Goal: Task Accomplishment & Management: Manage account settings

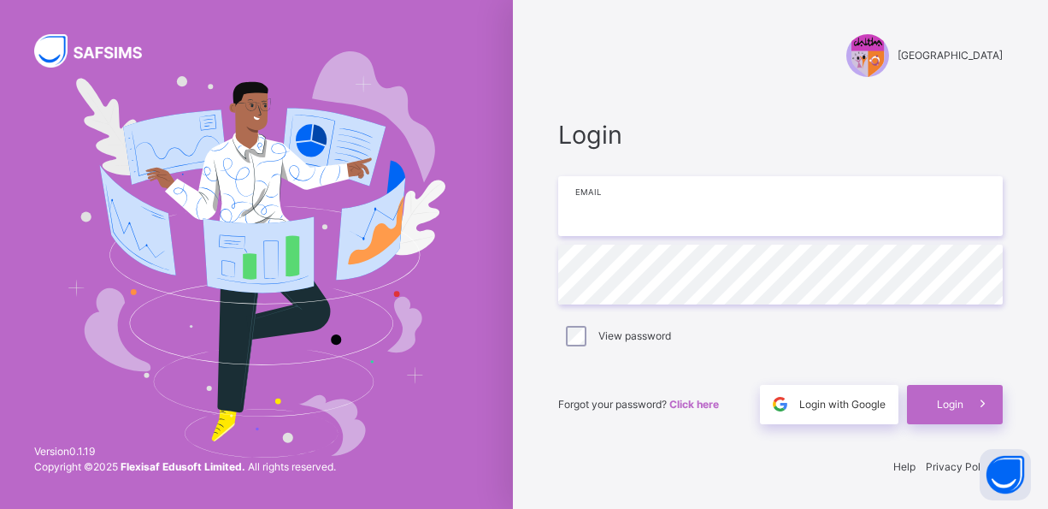
click at [632, 208] on input "email" at bounding box center [780, 206] width 444 height 60
type input "**********"
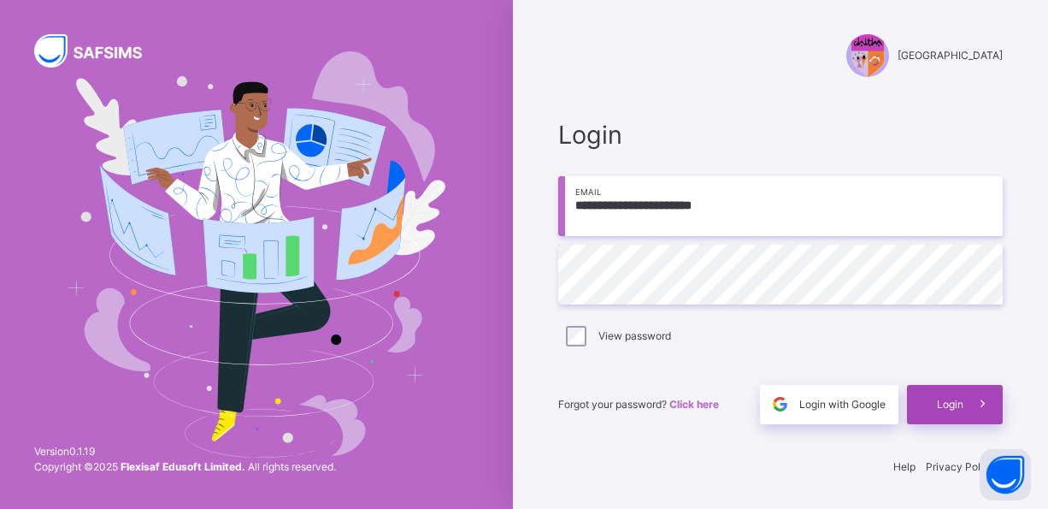
click at [924, 417] on div "Login" at bounding box center [955, 404] width 96 height 39
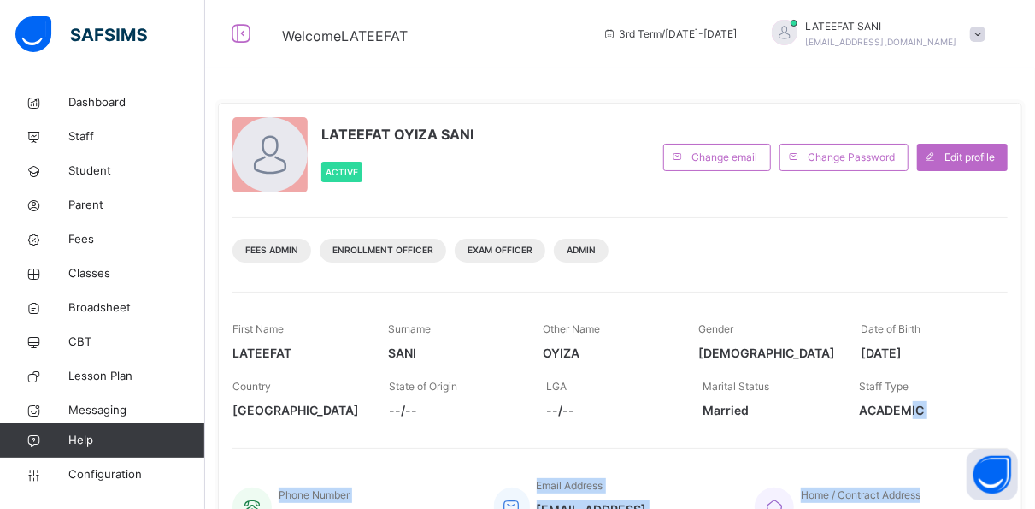
drag, startPoint x: 924, startPoint y: 417, endPoint x: 943, endPoint y: 455, distance: 42.1
click at [943, 455] on div "LATEEFAT OYIZA SANI Active Change email Change Password Edit profile Fees Admin…" at bounding box center [620, 331] width 804 height 456
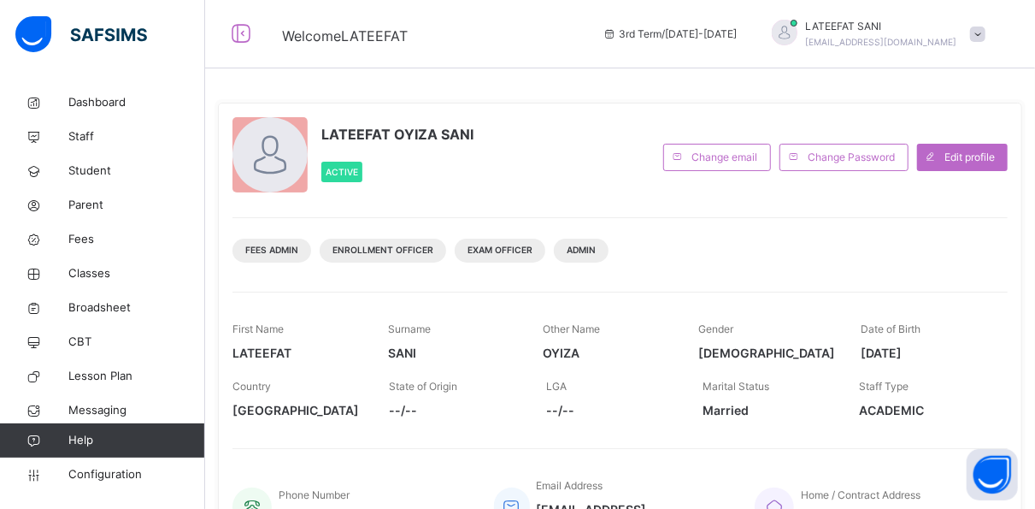
click at [545, 198] on div "LATEEFAT OYIZA SANI Active Change email Change Password Edit profile Fees Admin…" at bounding box center [620, 331] width 804 height 456
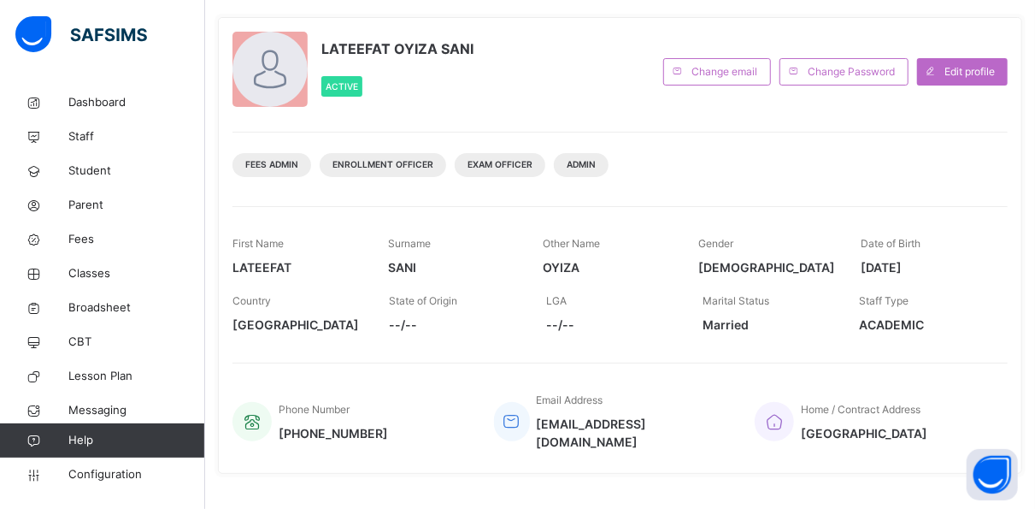
scroll to position [103, 0]
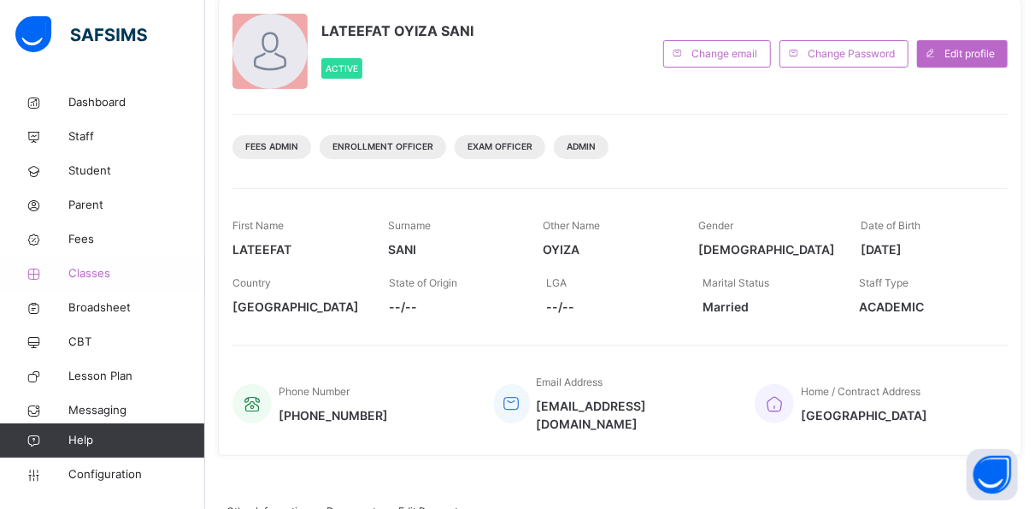
click at [101, 268] on span "Classes" at bounding box center [136, 273] width 137 height 17
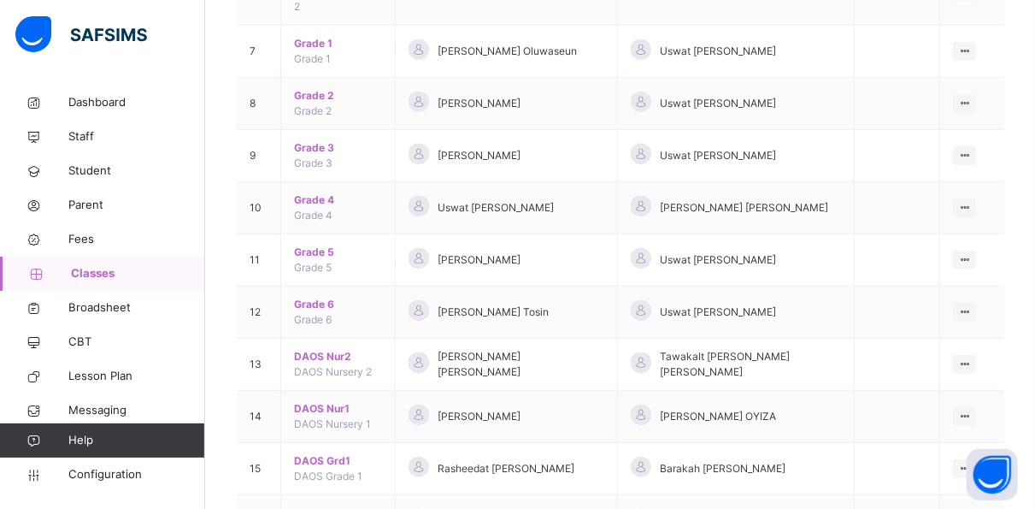
scroll to position [718, 0]
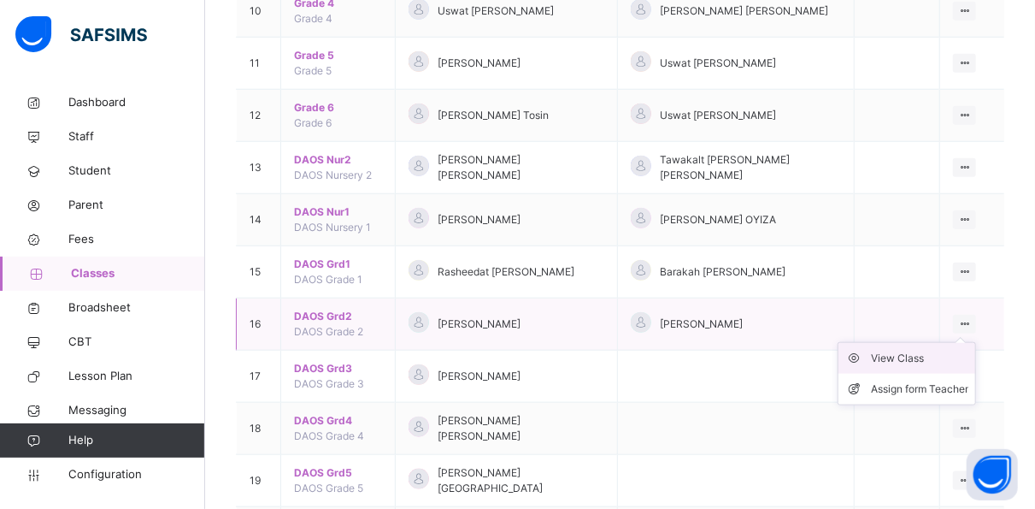
click at [939, 350] on div "View Class" at bounding box center [919, 358] width 97 height 17
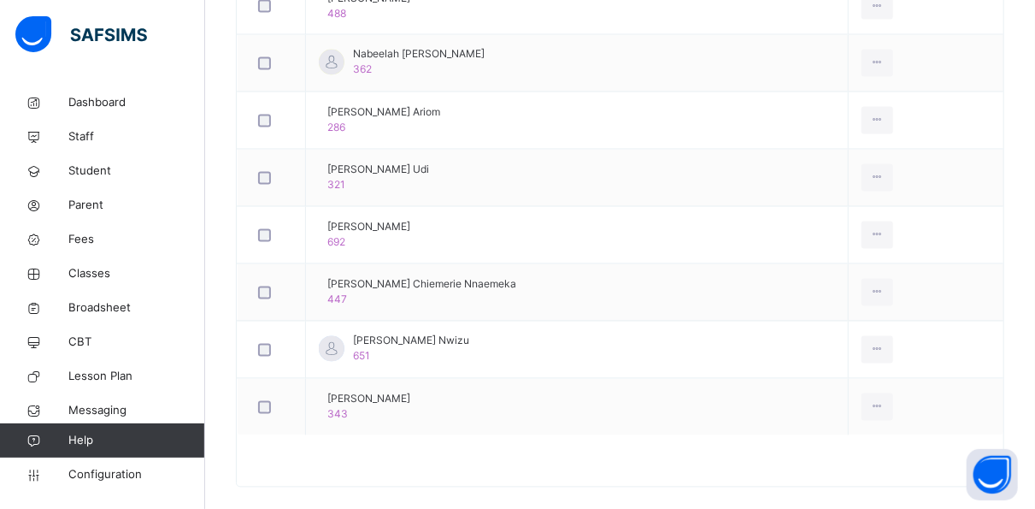
scroll to position [1499, 0]
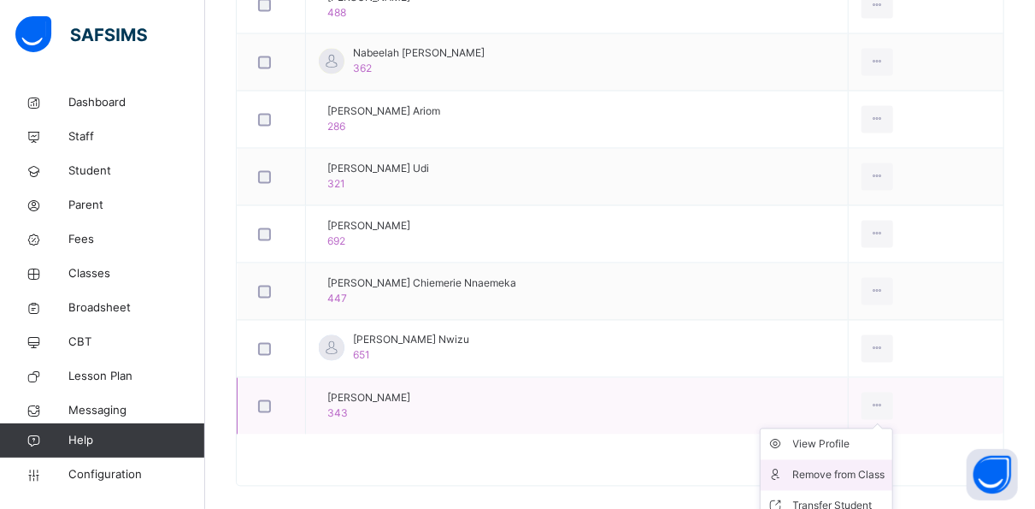
click at [872, 468] on div "Remove from Class" at bounding box center [839, 475] width 92 height 17
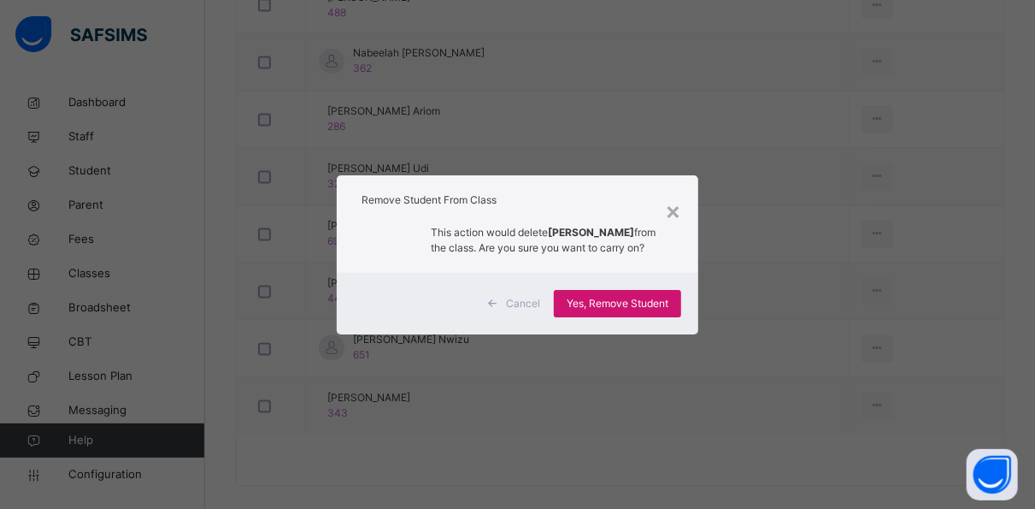
click at [608, 311] on span "Yes, Remove Student" at bounding box center [618, 303] width 102 height 15
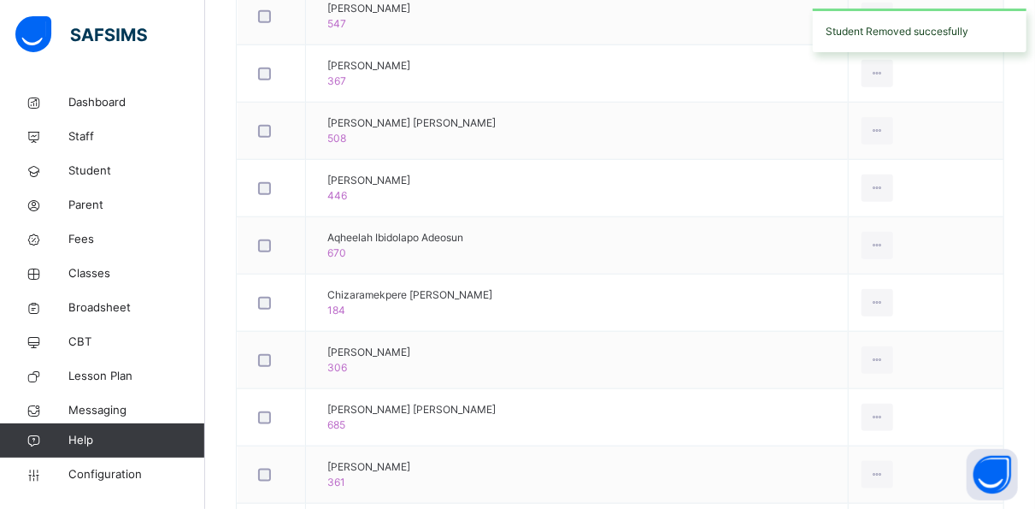
scroll to position [0, 0]
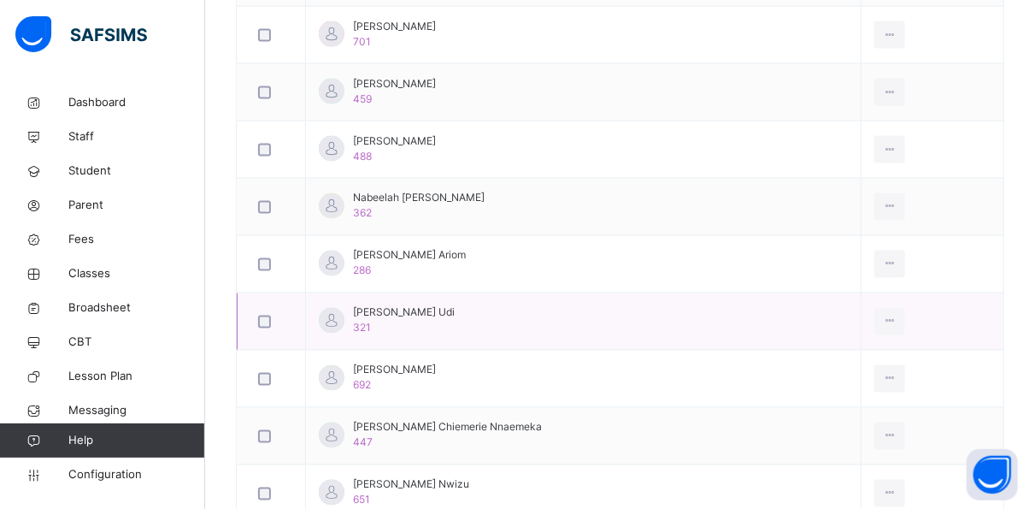
scroll to position [1347, 0]
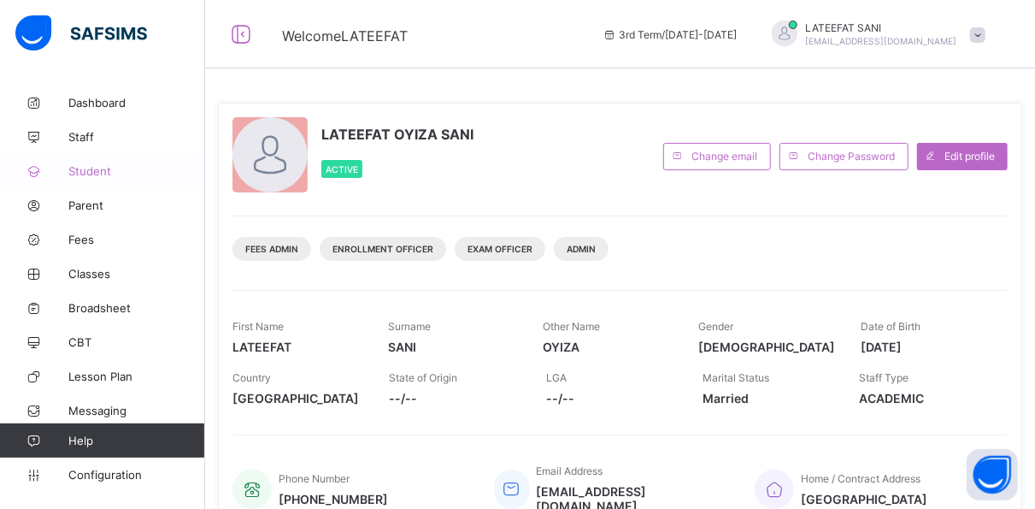
click at [101, 176] on span "Student" at bounding box center [136, 171] width 137 height 14
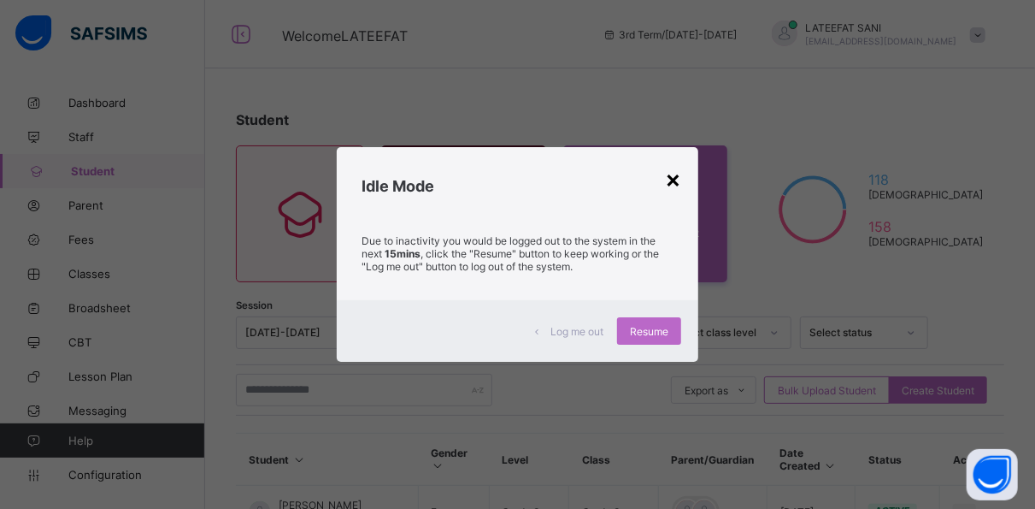
click at [674, 180] on div "×" at bounding box center [673, 178] width 16 height 29
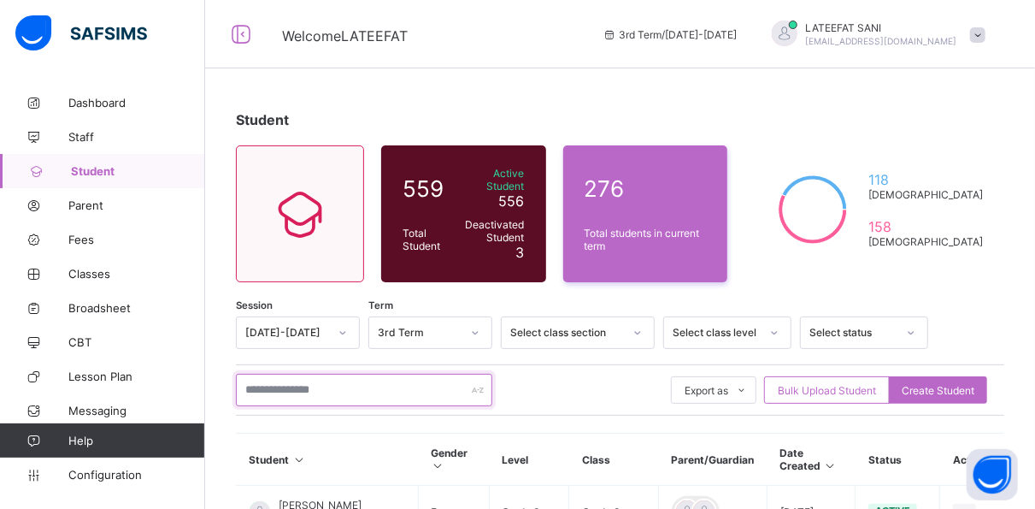
click at [276, 381] on input "text" at bounding box center [364, 390] width 256 height 32
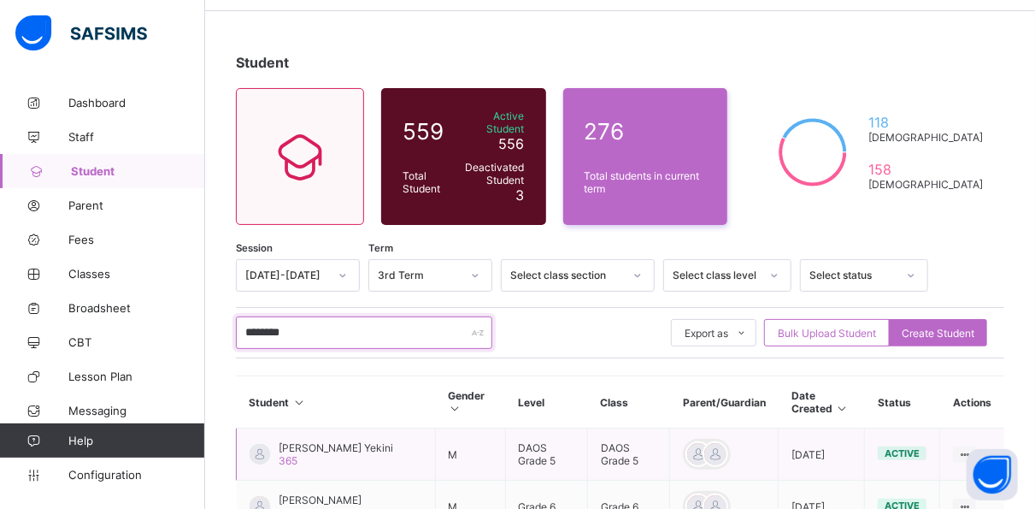
scroll to position [43, 0]
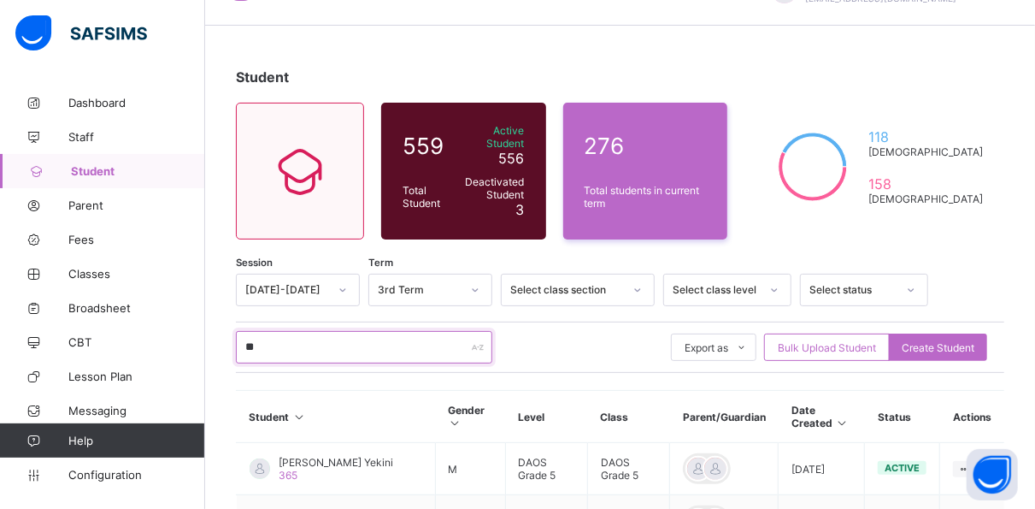
type input "*"
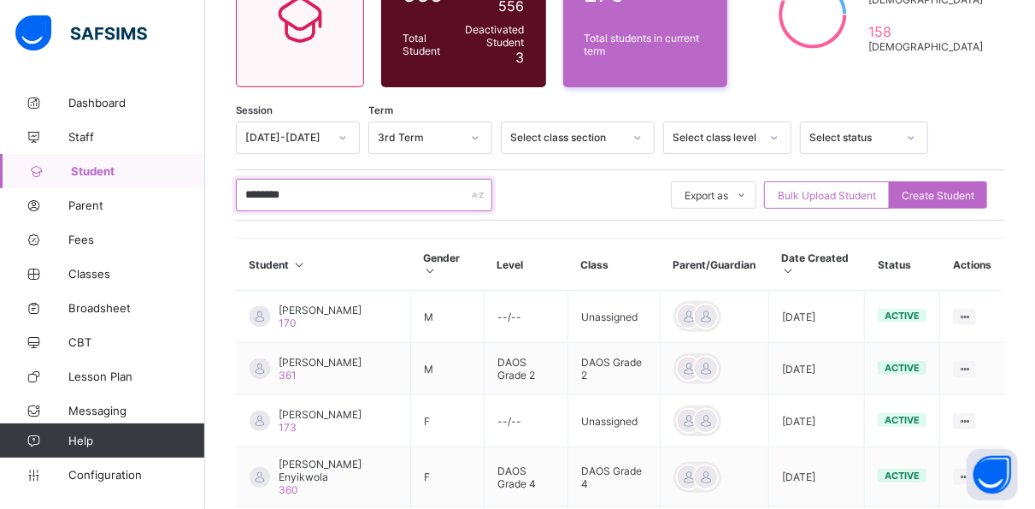
scroll to position [244, 0]
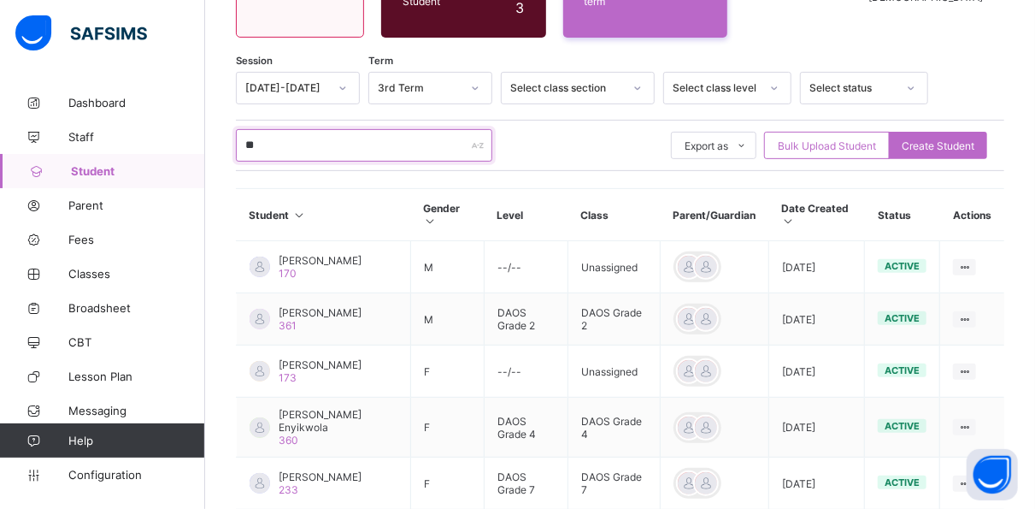
type input "*"
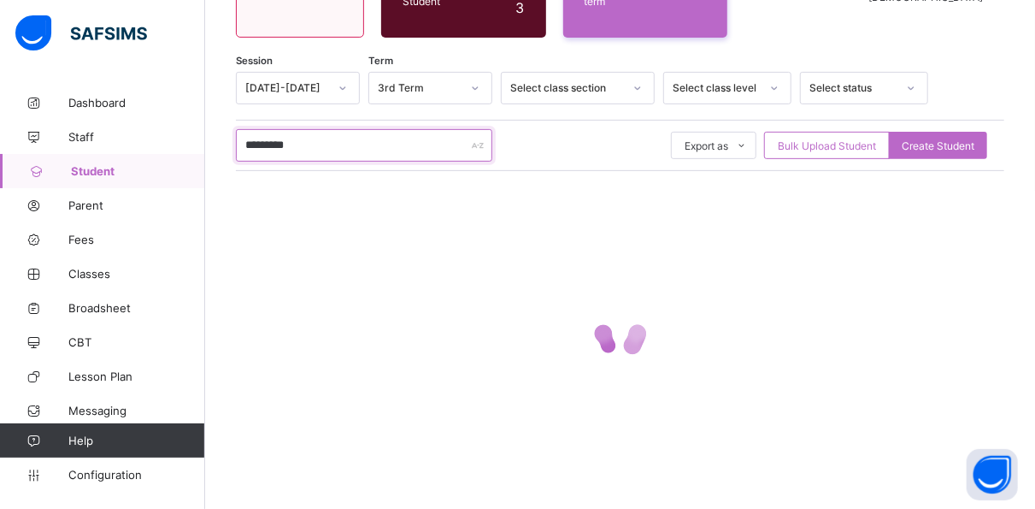
scroll to position [124, 0]
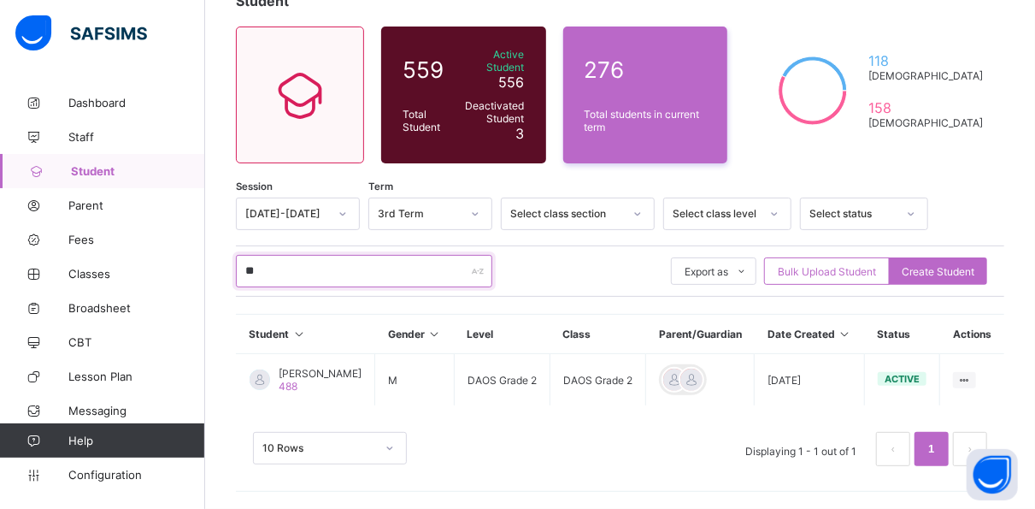
type input "*"
type input "*********"
